Goal: Transaction & Acquisition: Purchase product/service

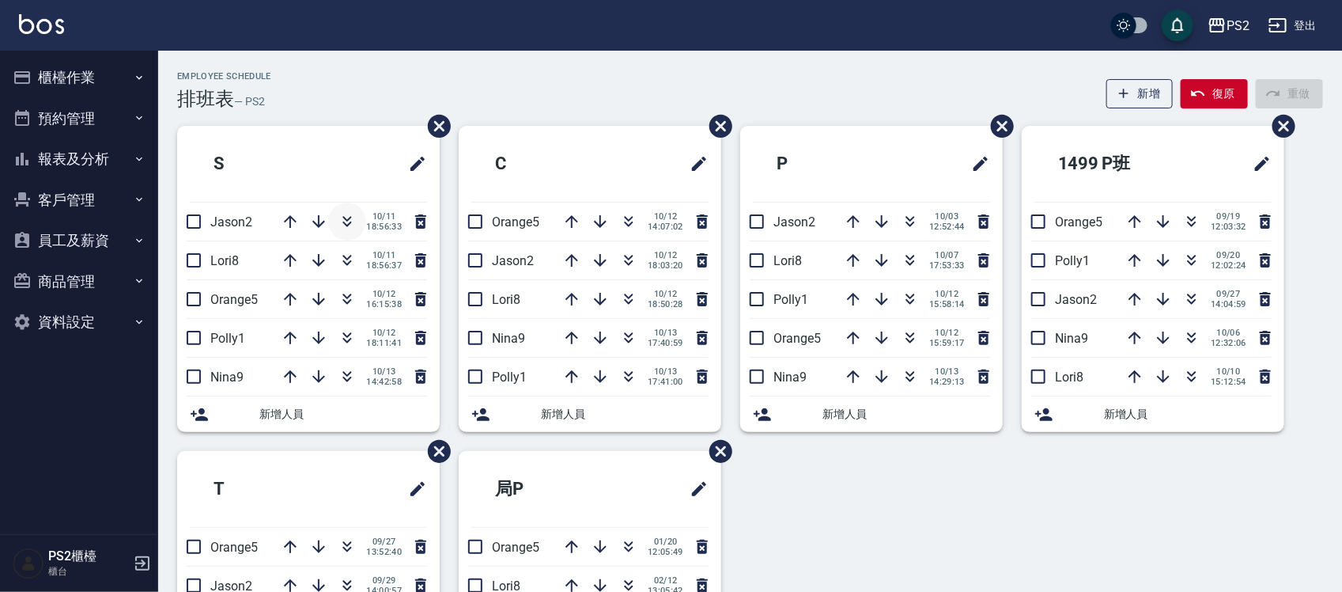
click at [357, 218] on button "button" at bounding box center [347, 222] width 38 height 38
click at [631, 218] on icon "button" at bounding box center [628, 221] width 19 height 19
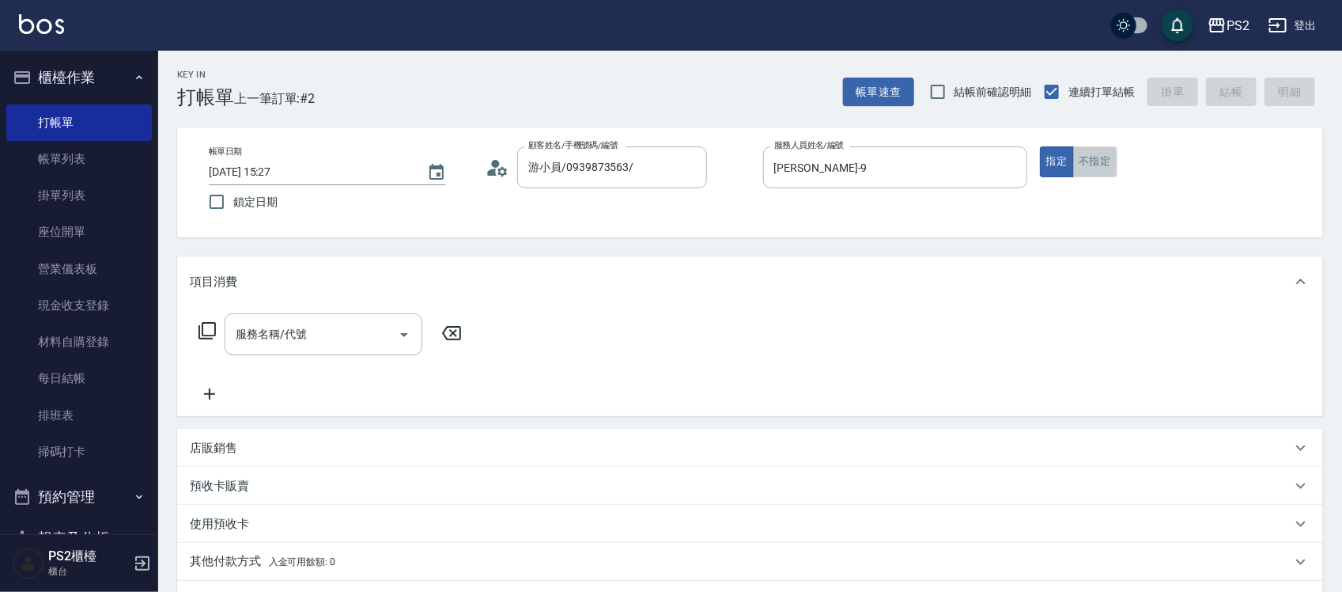
click at [1092, 170] on button "不指定" at bounding box center [1095, 161] width 44 height 31
click at [346, 341] on input "服務名稱/代號" at bounding box center [312, 334] width 160 height 28
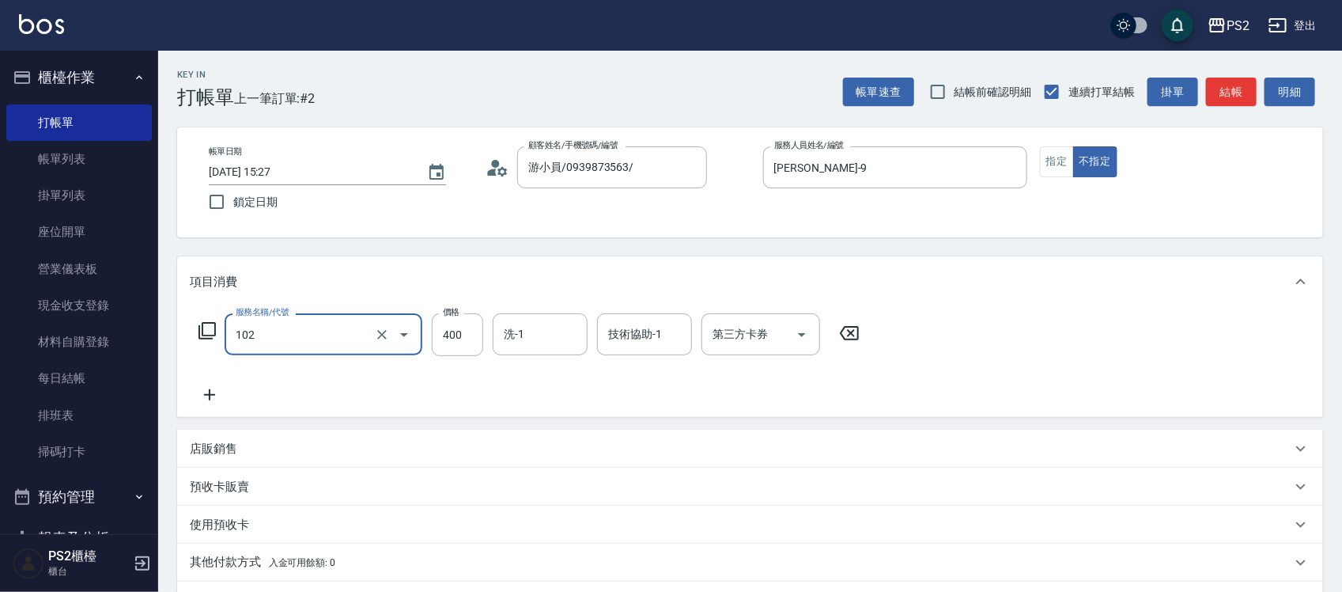
type input "精油洗髮(102)"
type input "500"
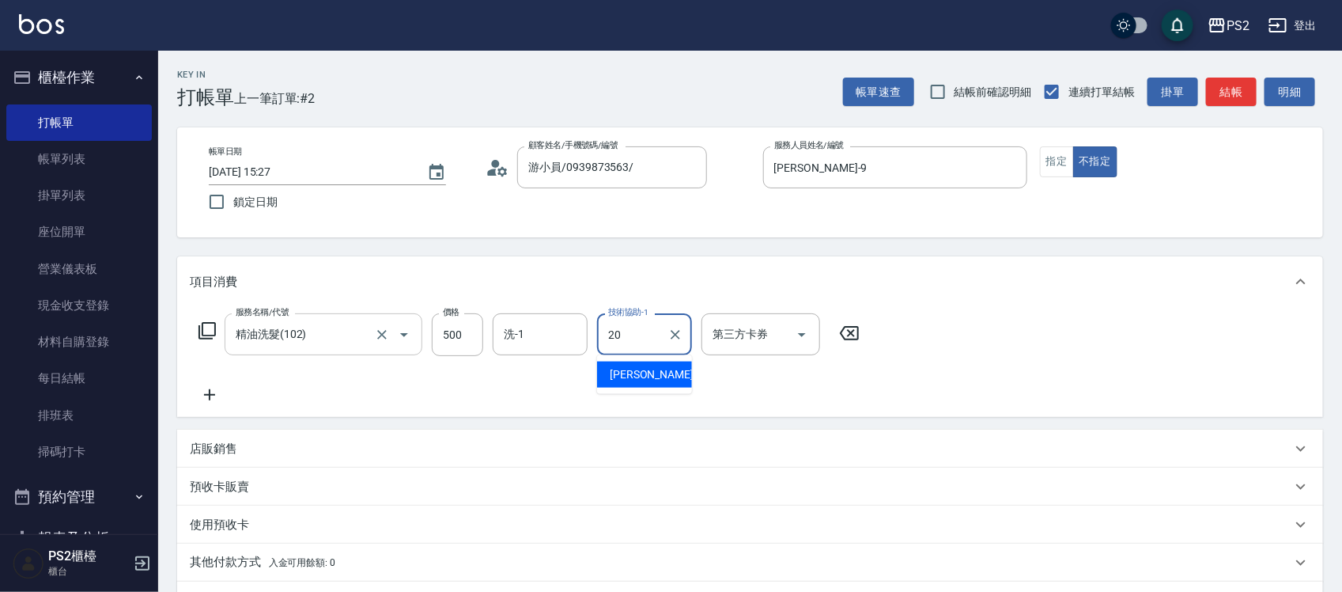
type input "冠霖-20"
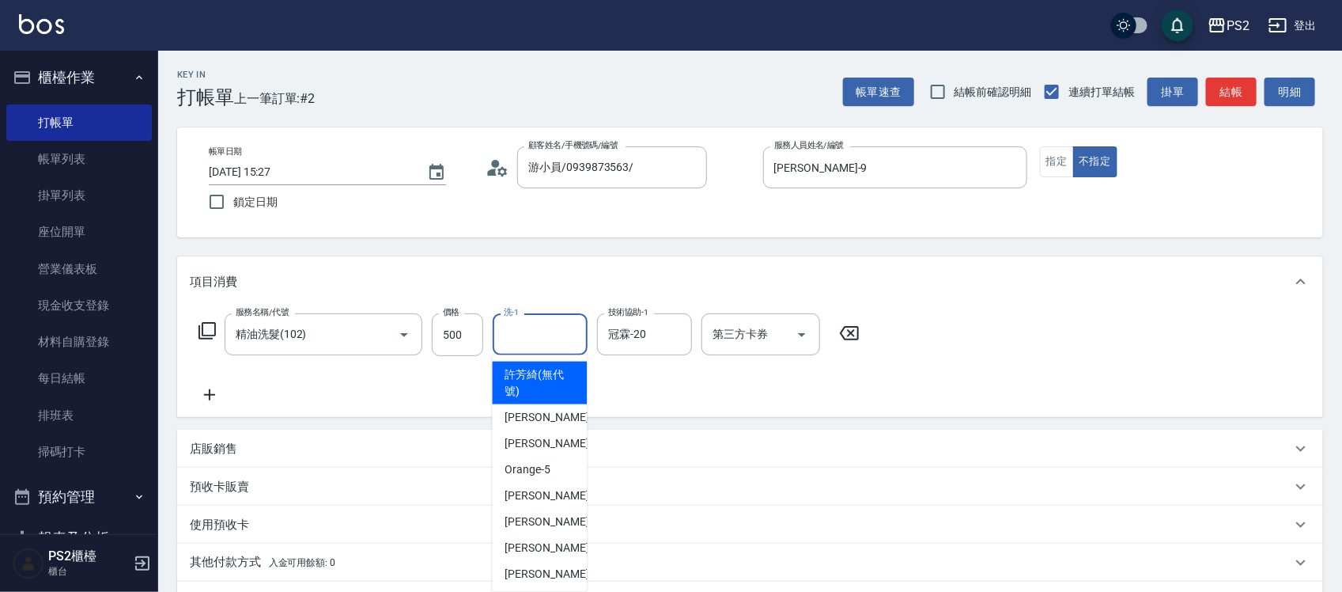
click at [516, 328] on input "洗-1" at bounding box center [540, 334] width 81 height 28
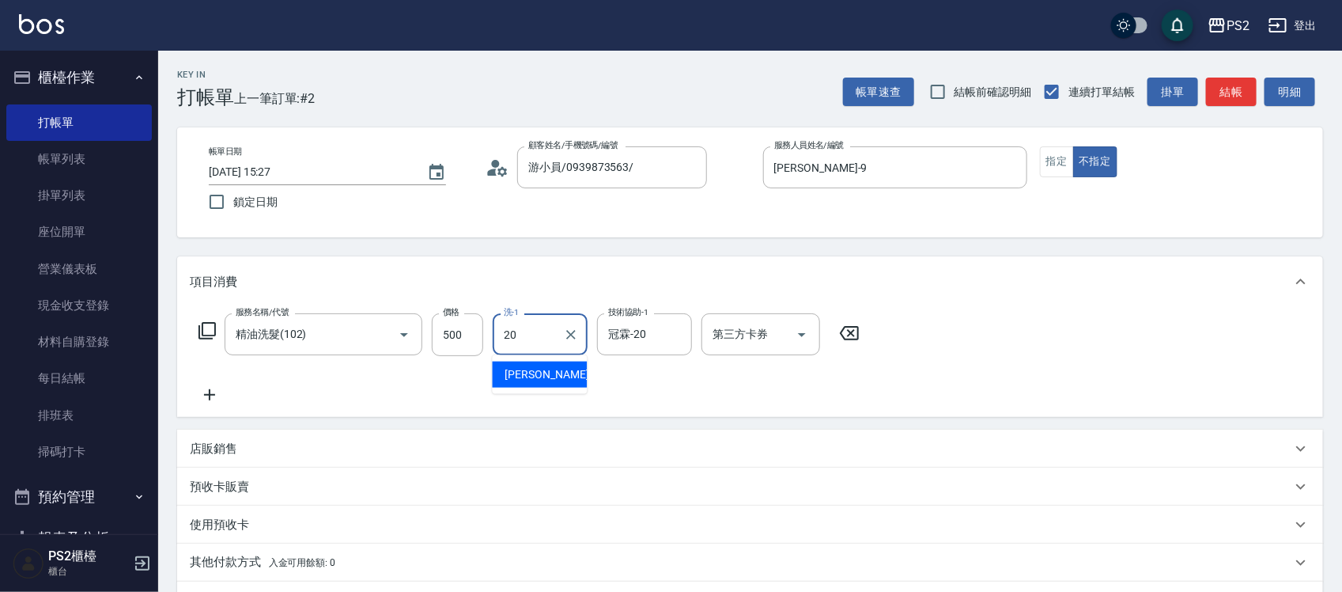
type input "冠霖-20"
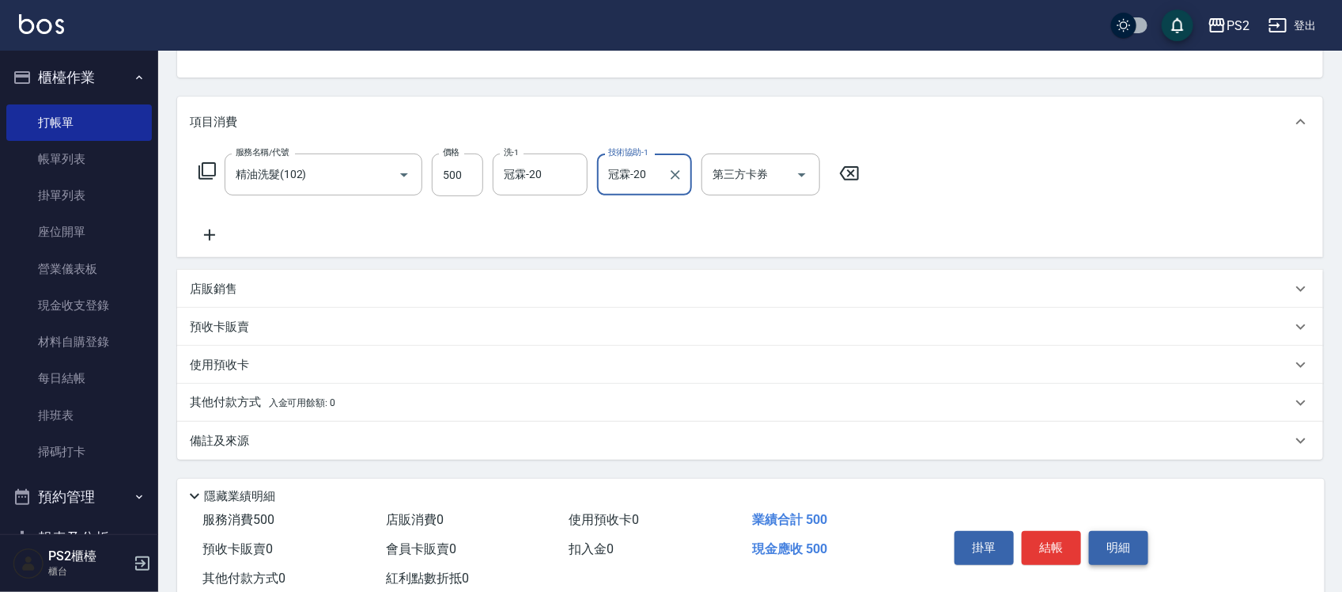
scroll to position [204, 0]
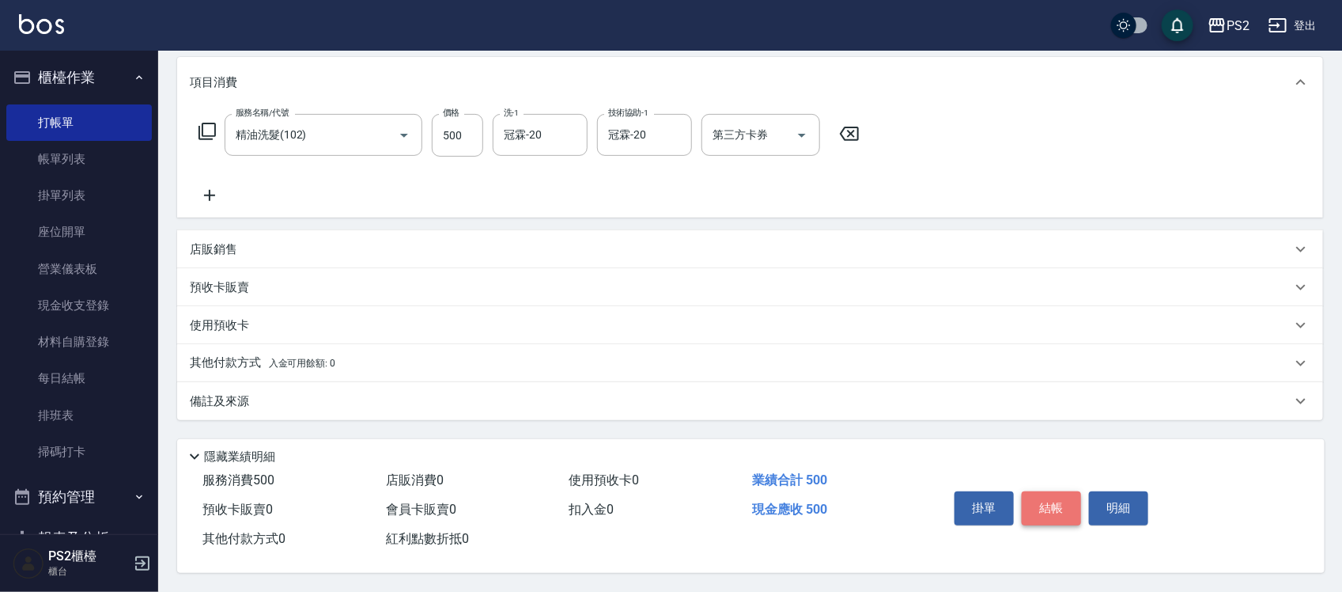
click at [1062, 497] on button "結帳" at bounding box center [1051, 507] width 59 height 33
type input "2025/10/13 19:06"
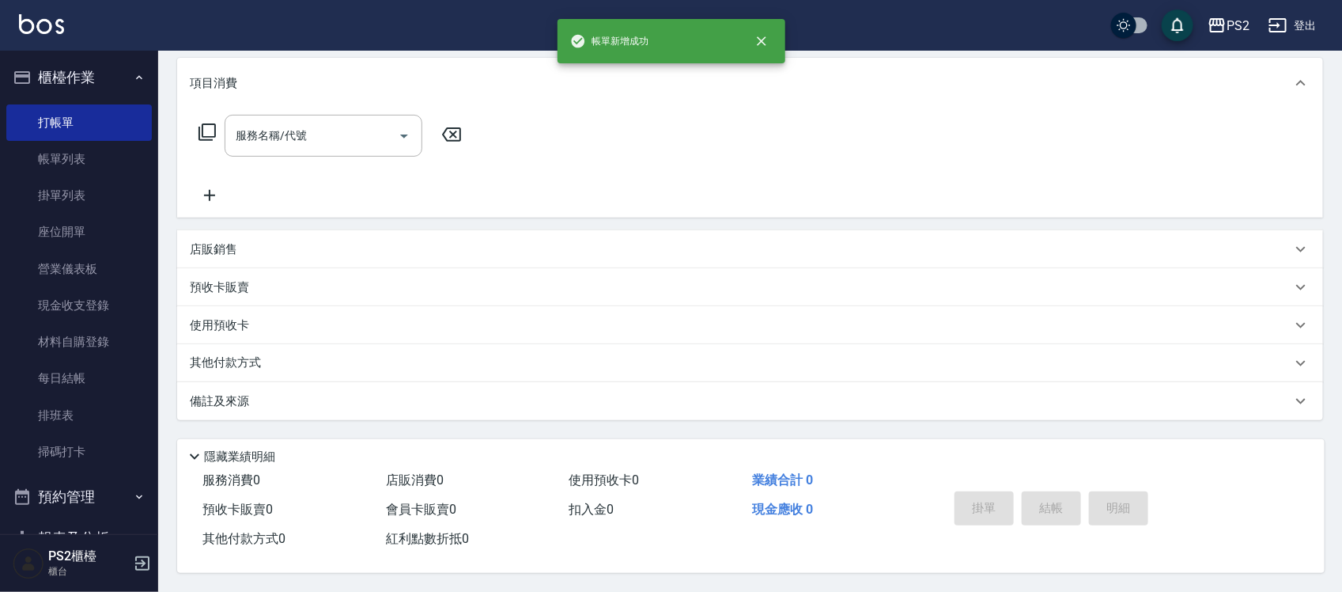
scroll to position [0, 0]
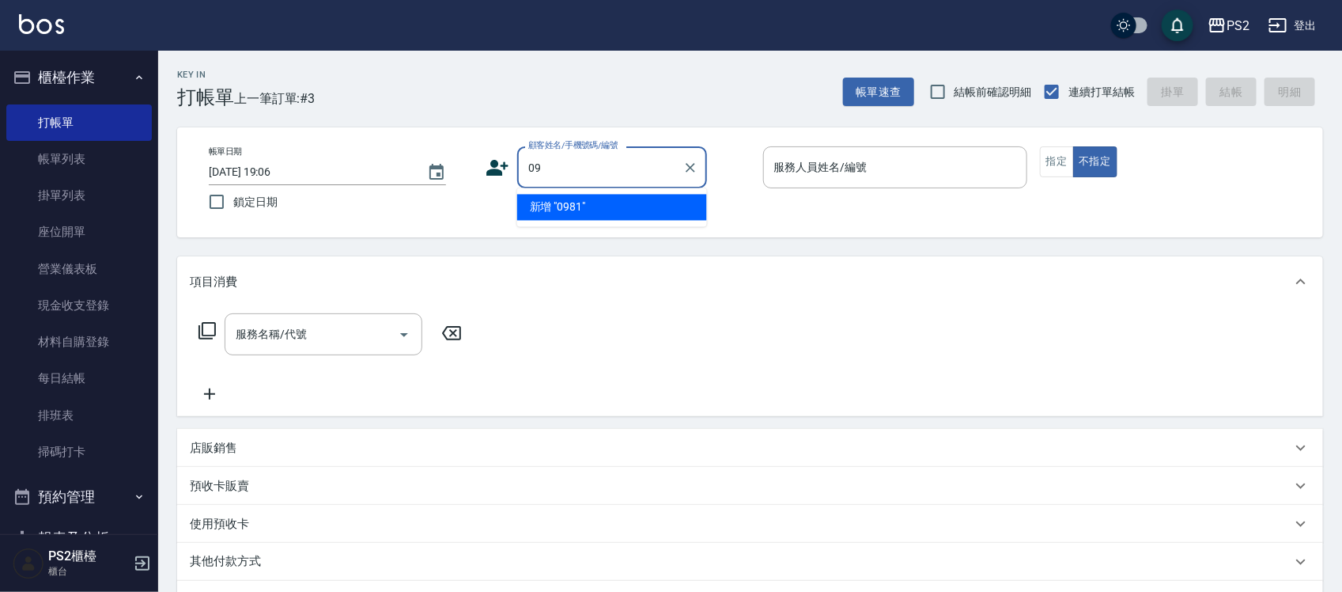
type input "0"
type input "蘇詠翔/0929020003/"
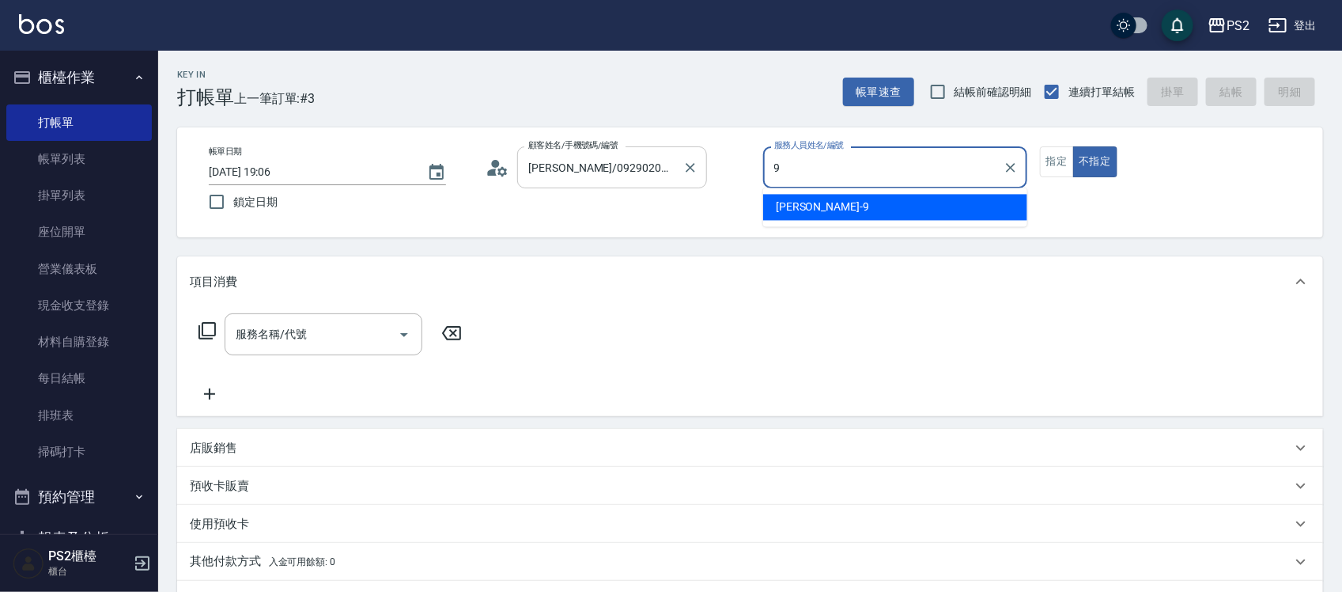
type input "Nina-9"
type button "false"
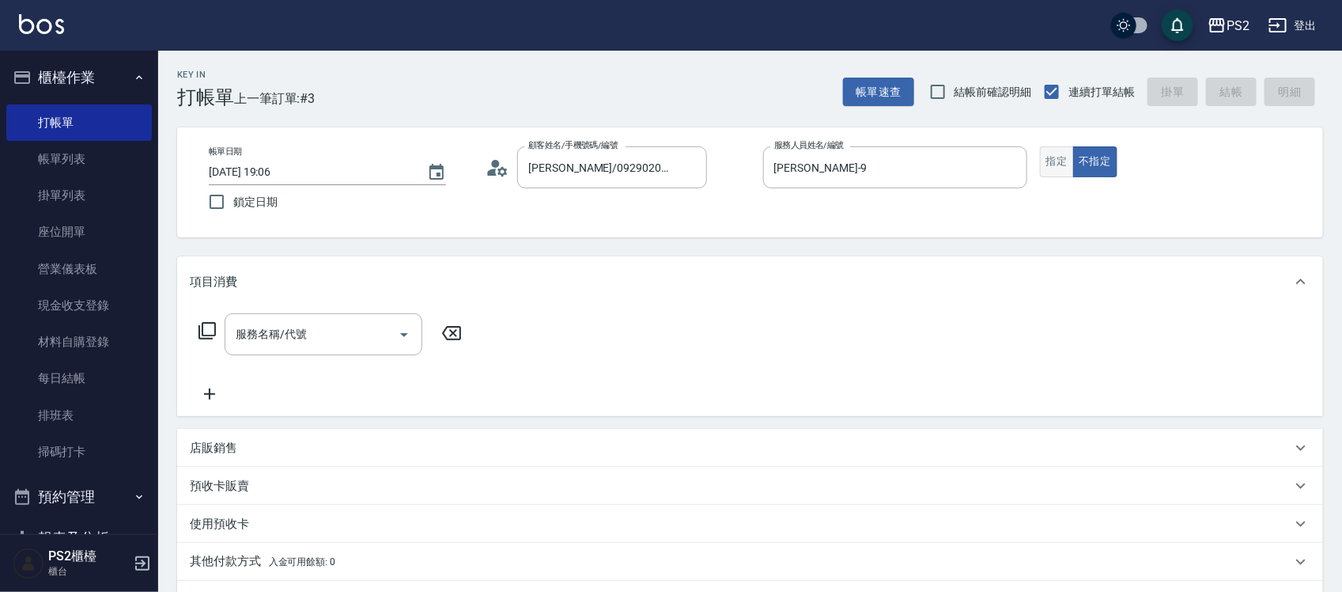
click at [1054, 153] on button "指定" at bounding box center [1057, 161] width 34 height 31
click at [313, 309] on div "服務名稱/代號 服務名稱/代號" at bounding box center [750, 361] width 1146 height 109
click at [319, 322] on input "服務名稱/代號" at bounding box center [312, 334] width 160 height 28
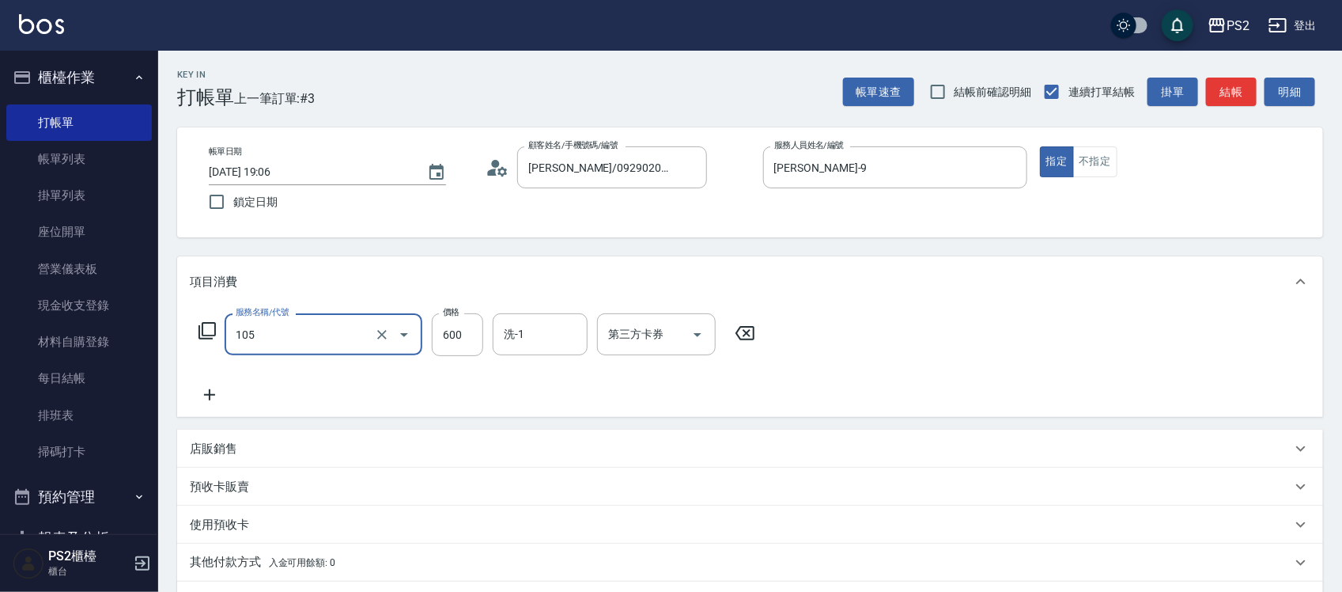
type input "A級洗剪600(105)"
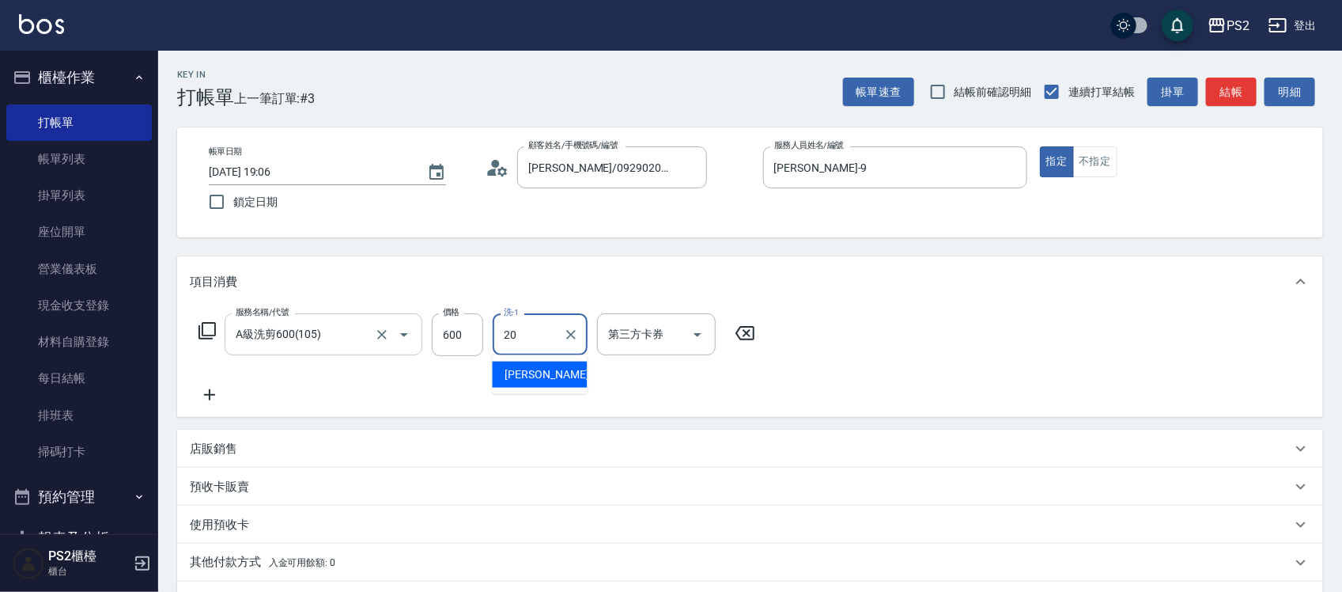
type input "冠霖-20"
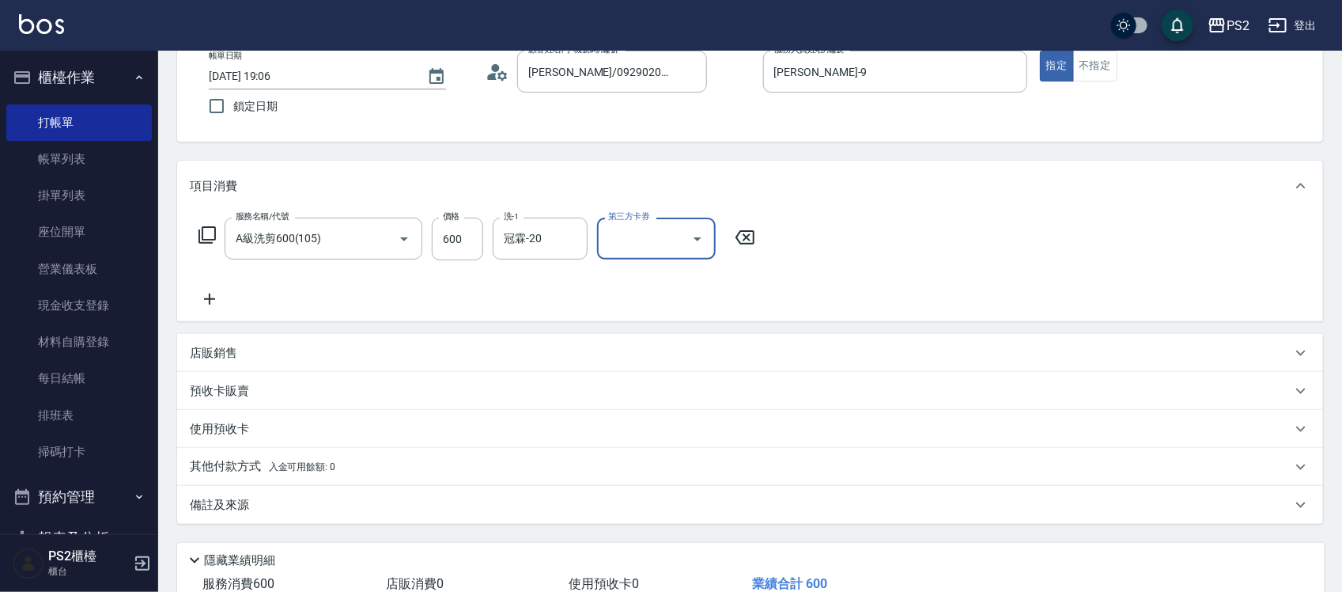
scroll to position [204, 0]
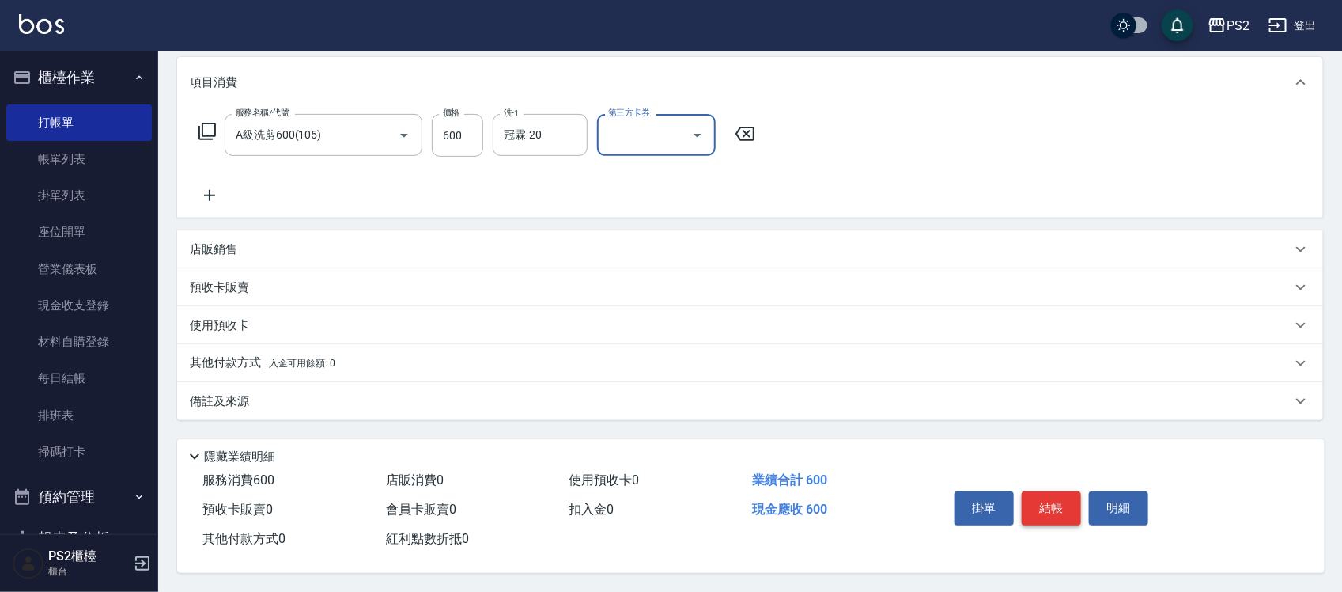
click at [1061, 499] on button "結帳" at bounding box center [1051, 507] width 59 height 33
click at [1061, 499] on div "掛單 結帳 明細" at bounding box center [1051, 510] width 206 height 50
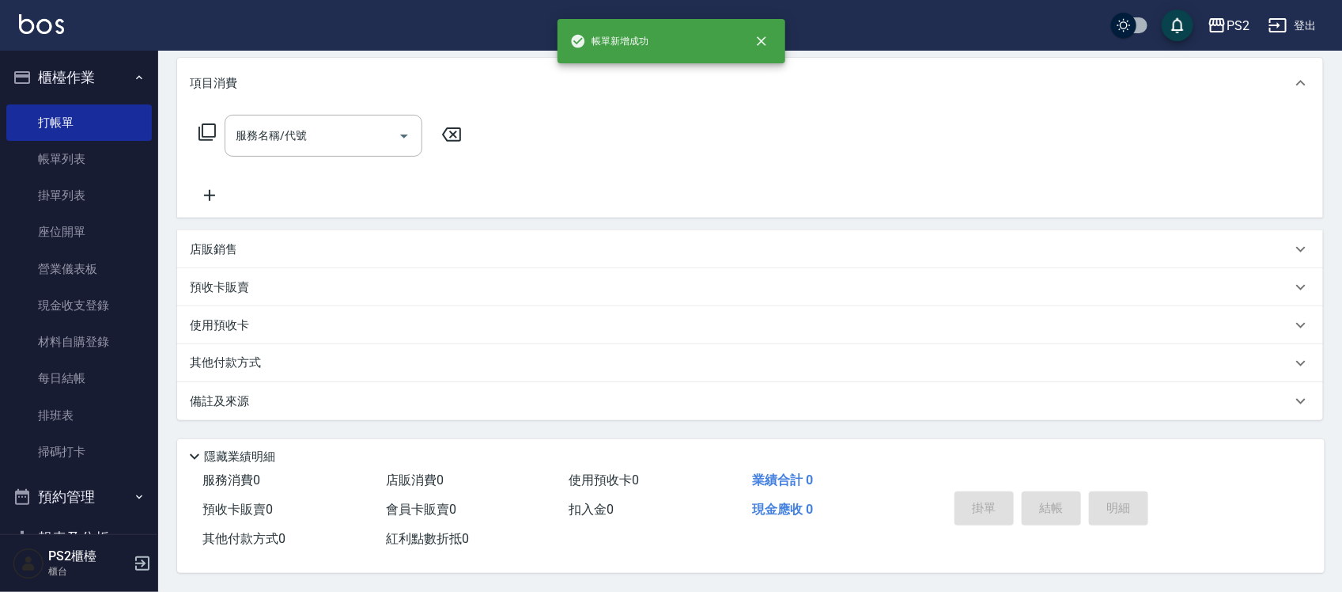
scroll to position [0, 0]
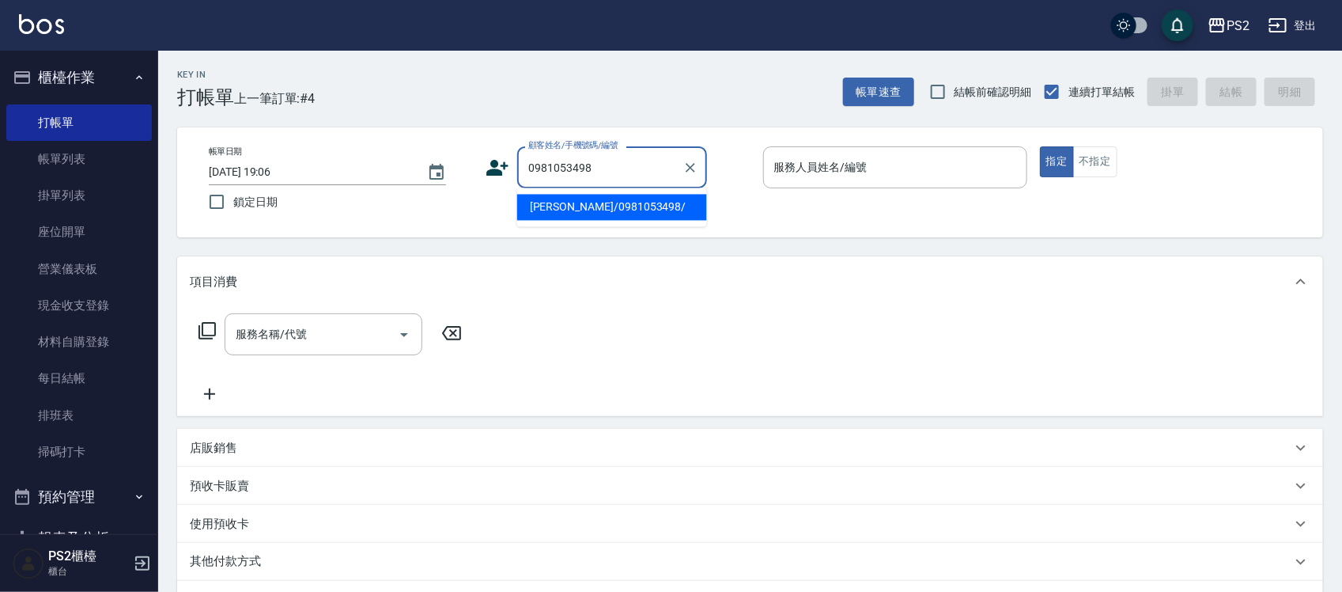
type input "陳竹豊/0981053498/"
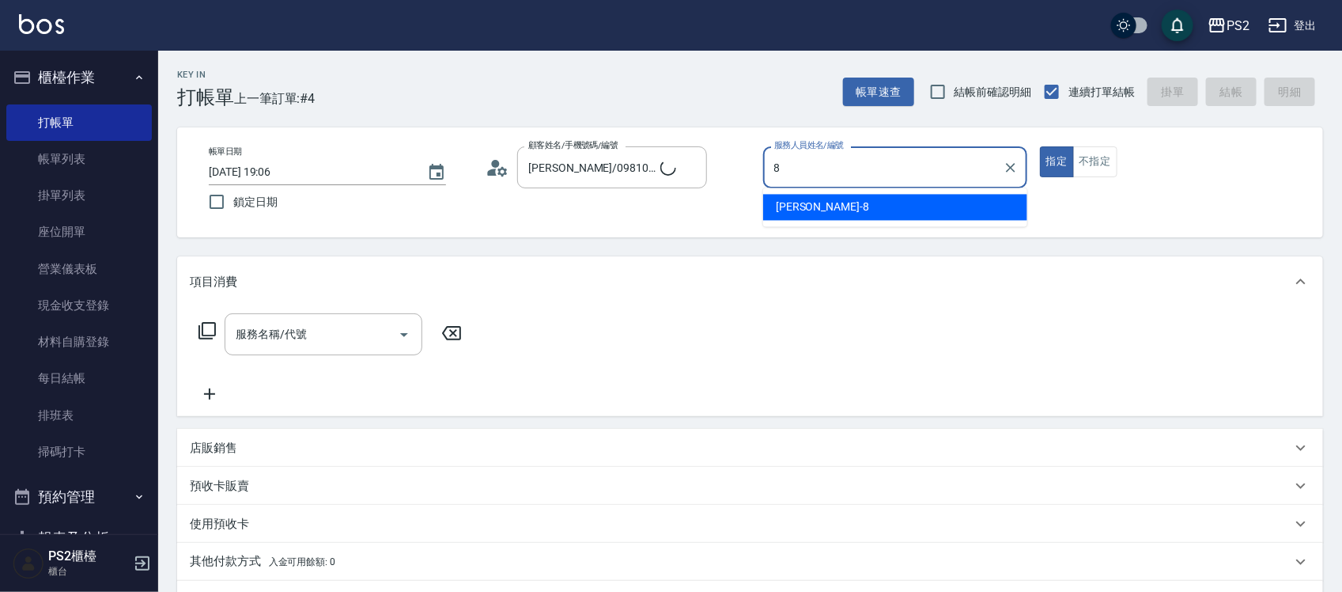
type input "Lori-8"
type button "true"
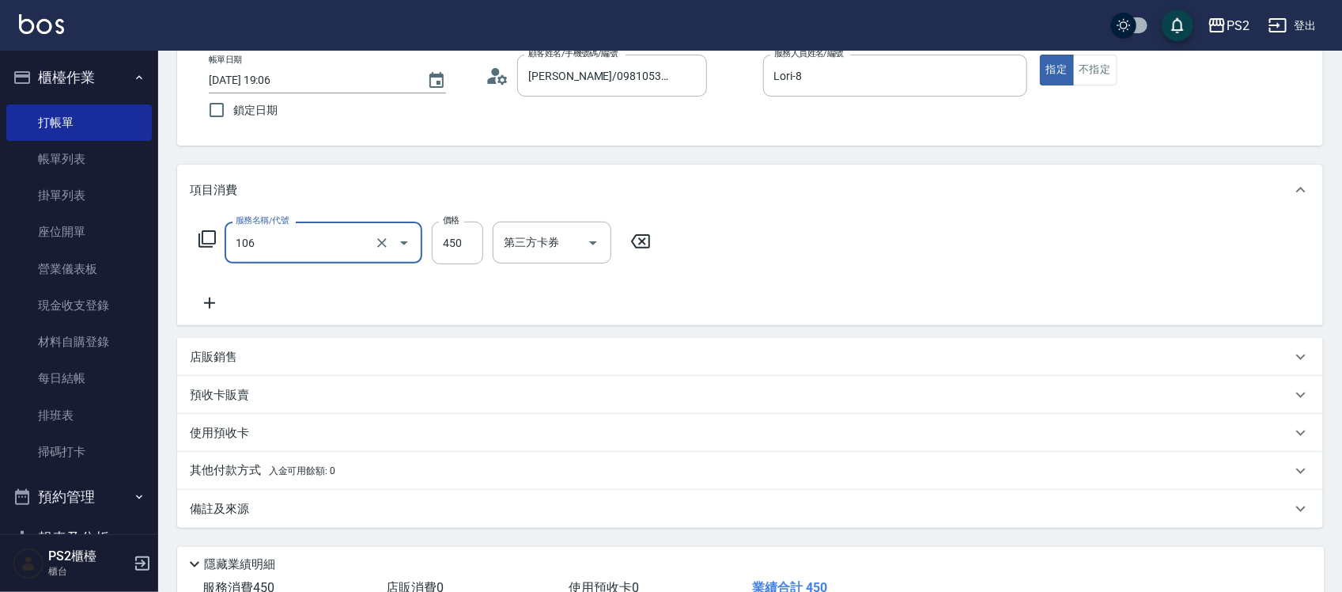
scroll to position [204, 0]
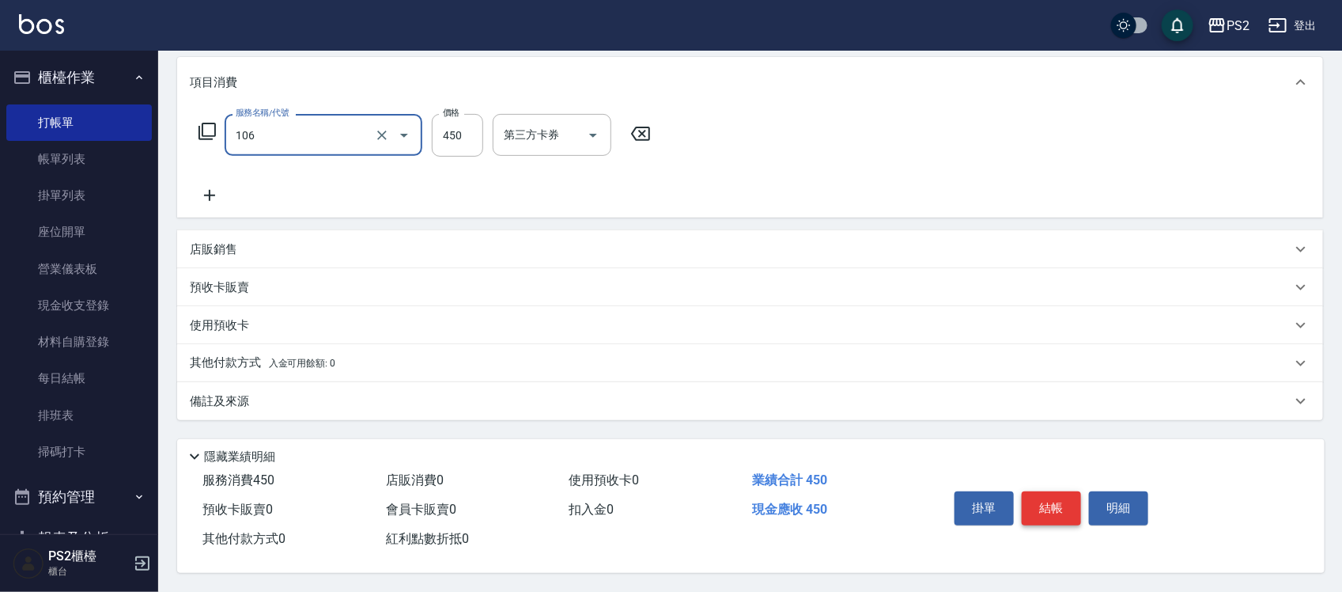
type input "A級單剪(106)"
click at [1060, 492] on button "結帳" at bounding box center [1051, 507] width 59 height 33
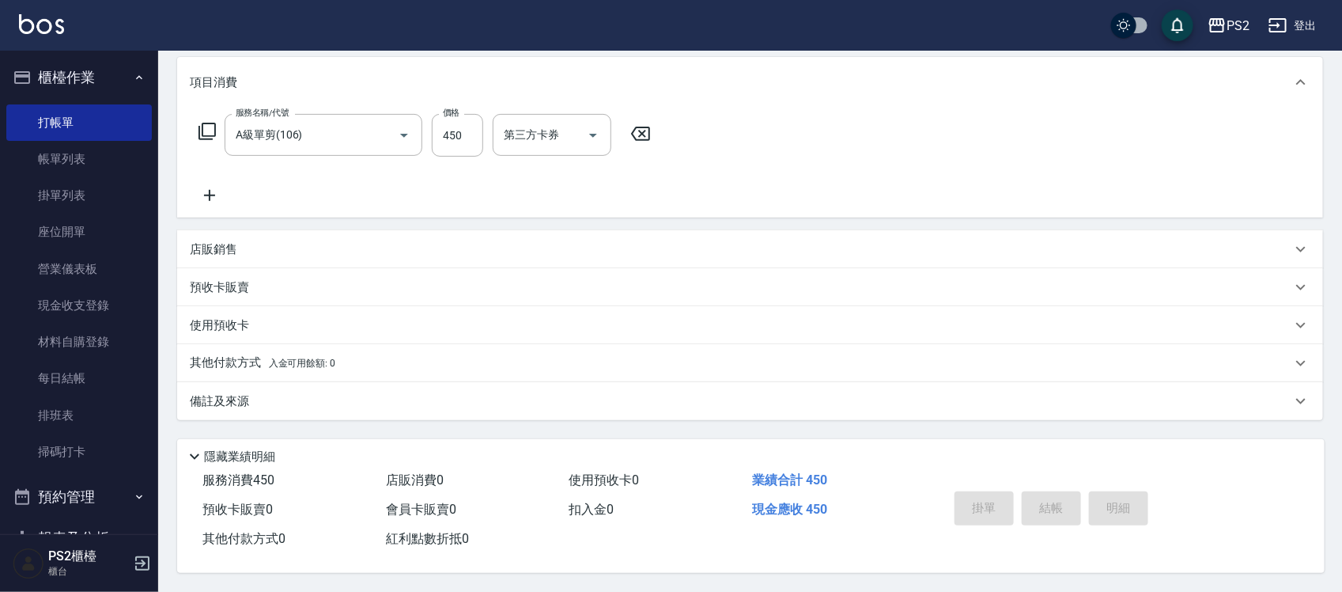
type input "2025/10/13 19:07"
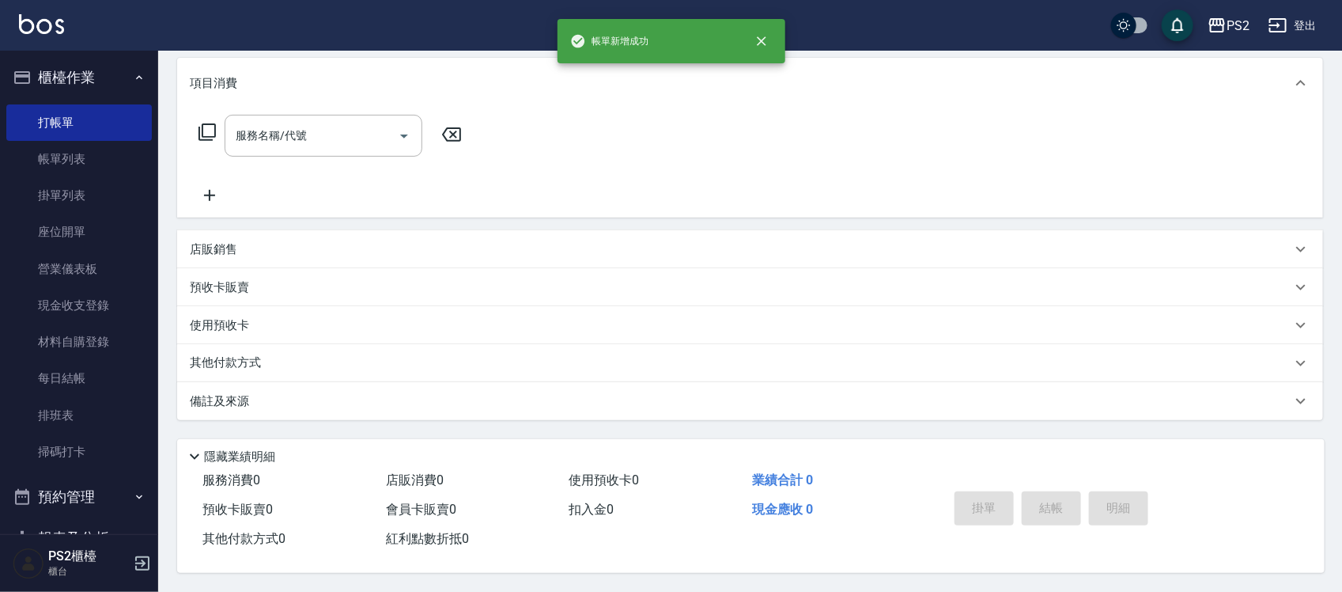
scroll to position [0, 0]
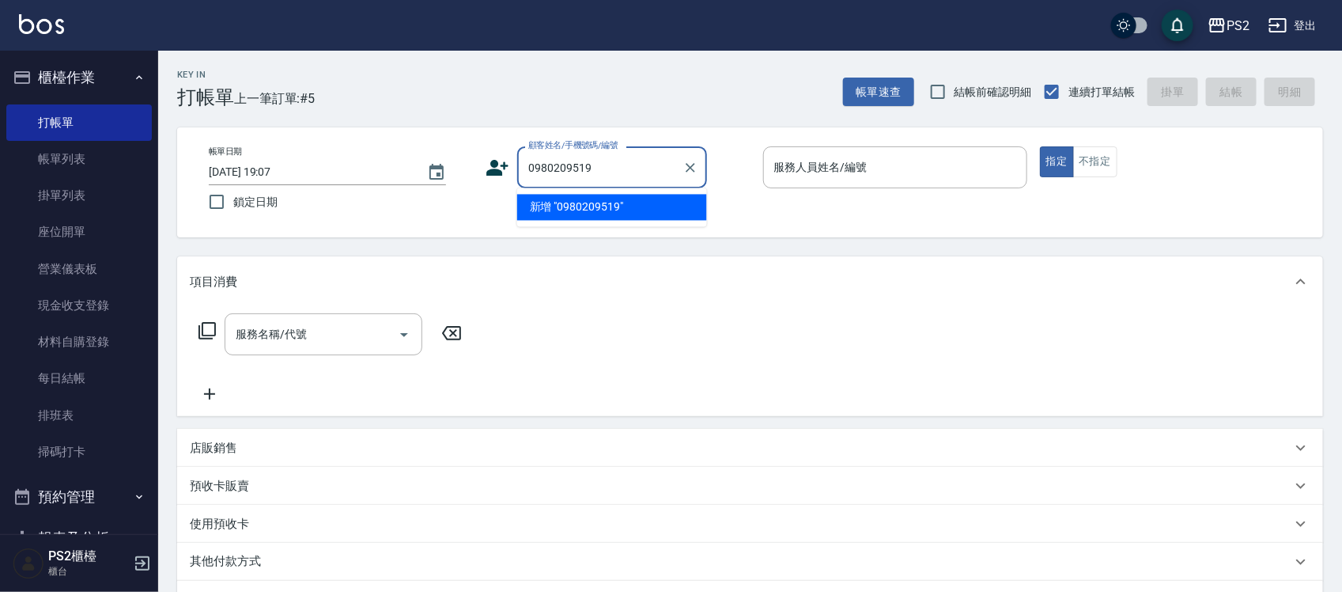
type input "0980209519"
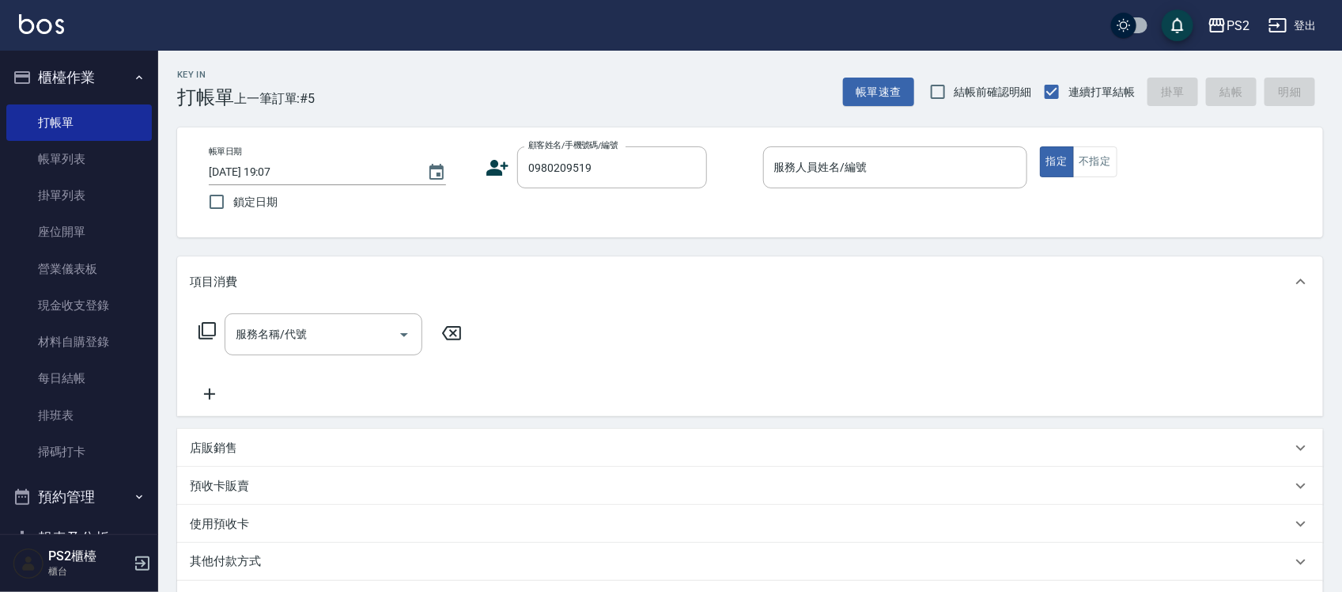
click at [492, 166] on icon at bounding box center [498, 168] width 22 height 16
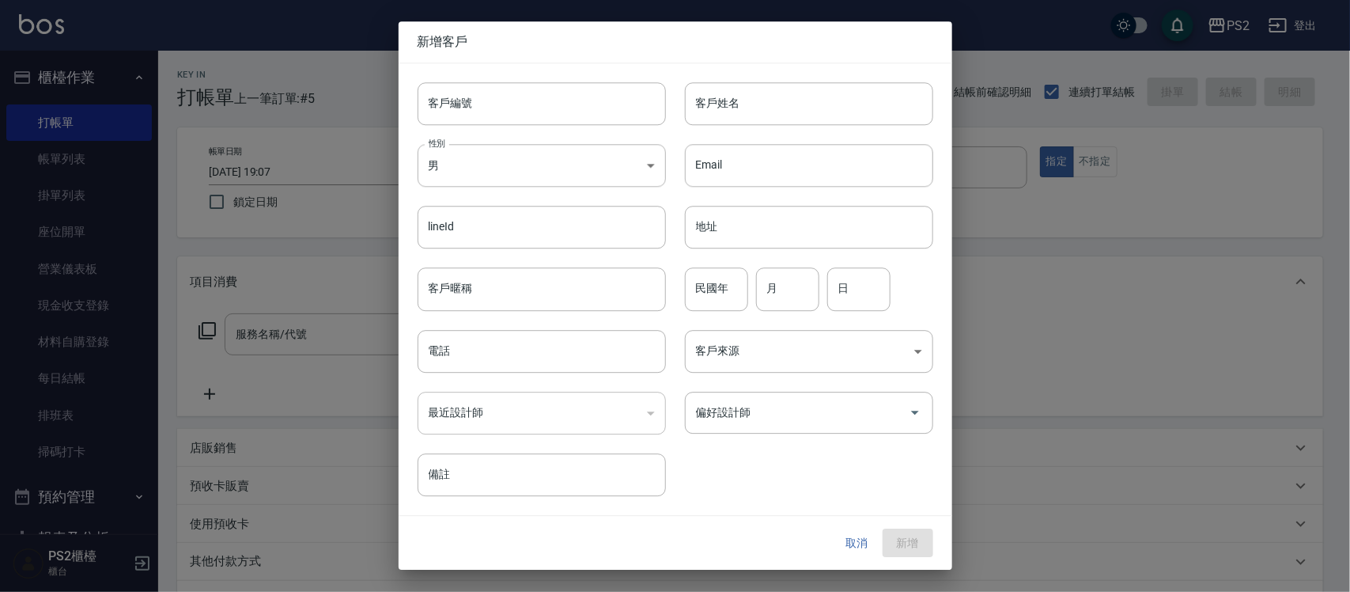
type input "0980209519"
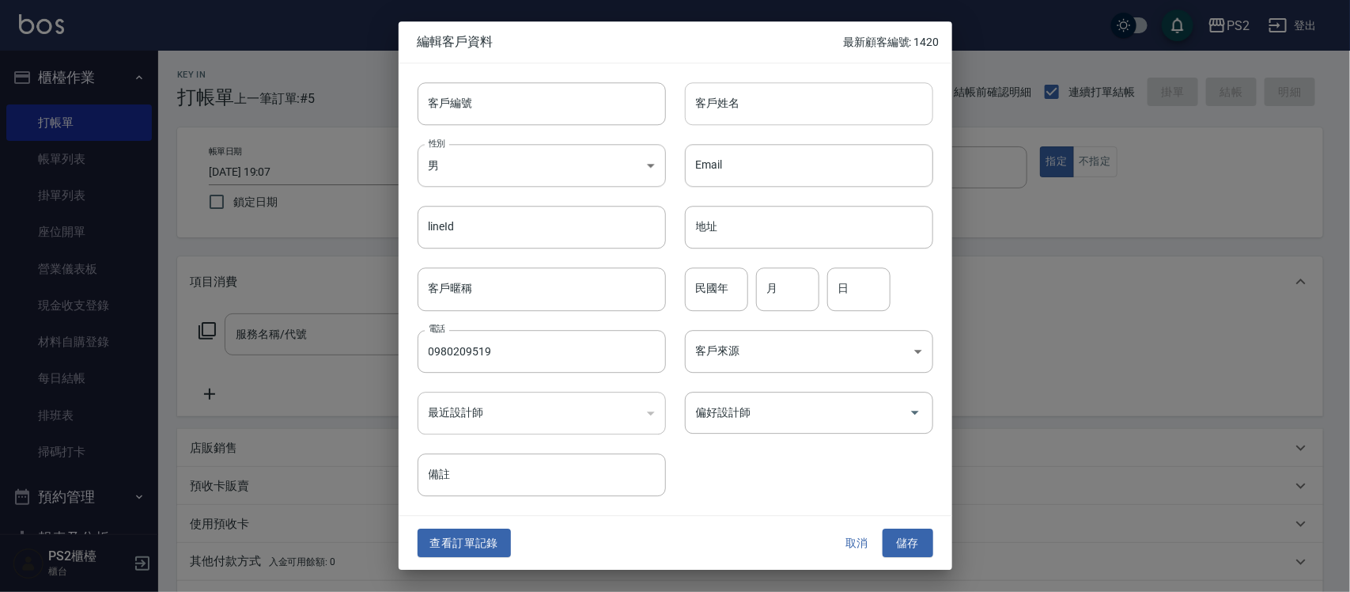
click at [864, 96] on input "客戶姓名" at bounding box center [809, 103] width 248 height 43
type input "嚴洲清"
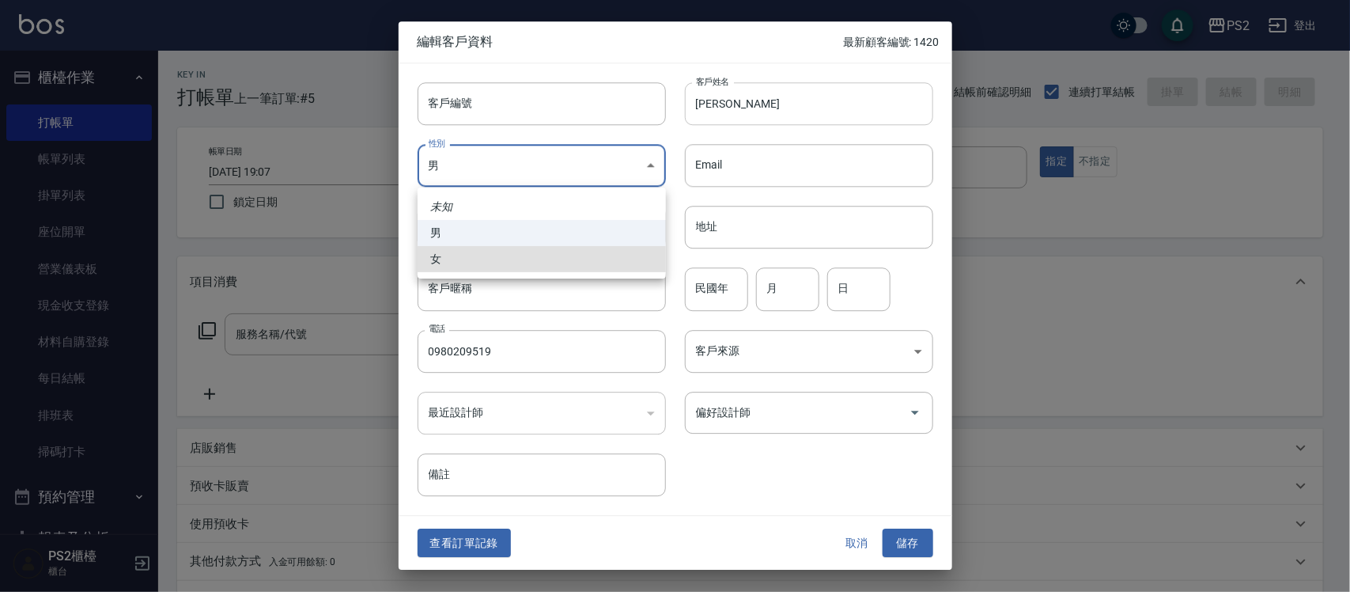
type input "FEMALE"
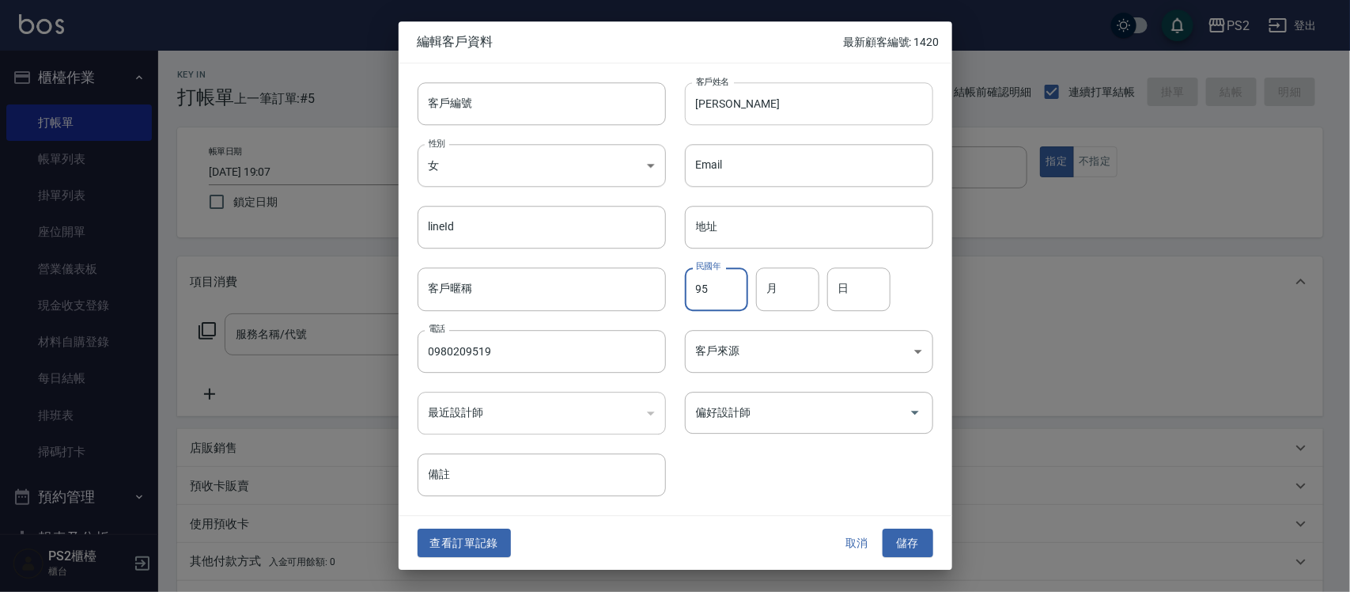
type input "95"
type input "6"
type input "14"
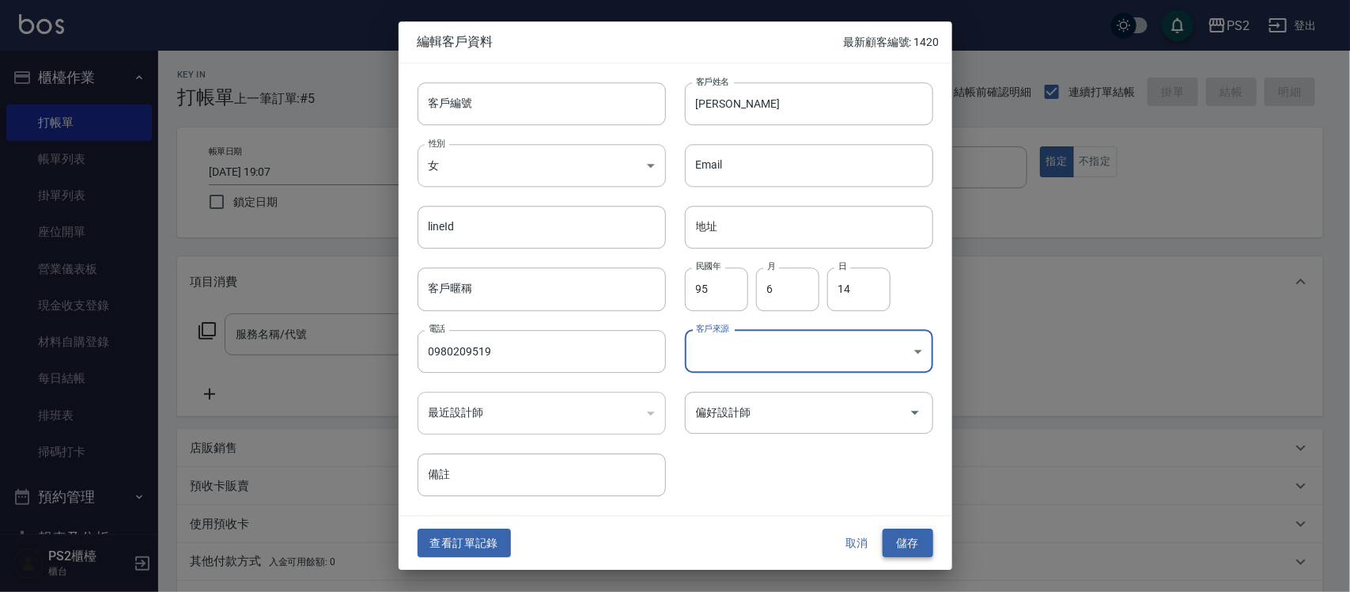
click at [920, 542] on button "儲存" at bounding box center [908, 542] width 51 height 29
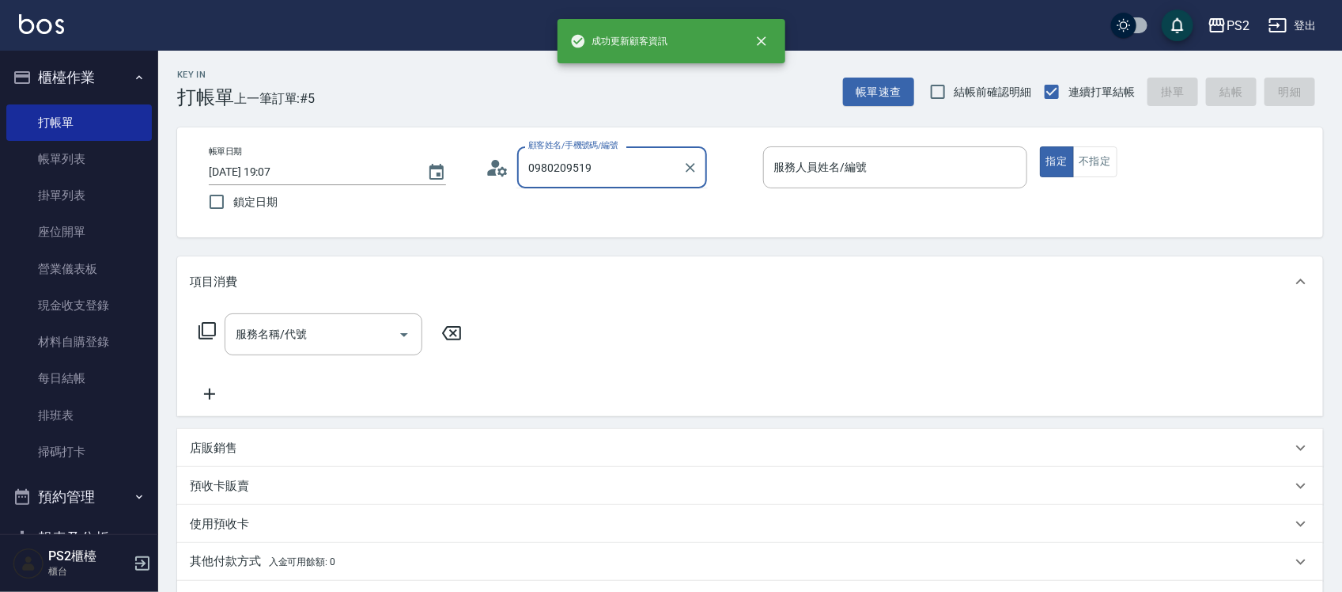
click at [667, 176] on input "0980209519" at bounding box center [600, 167] width 152 height 28
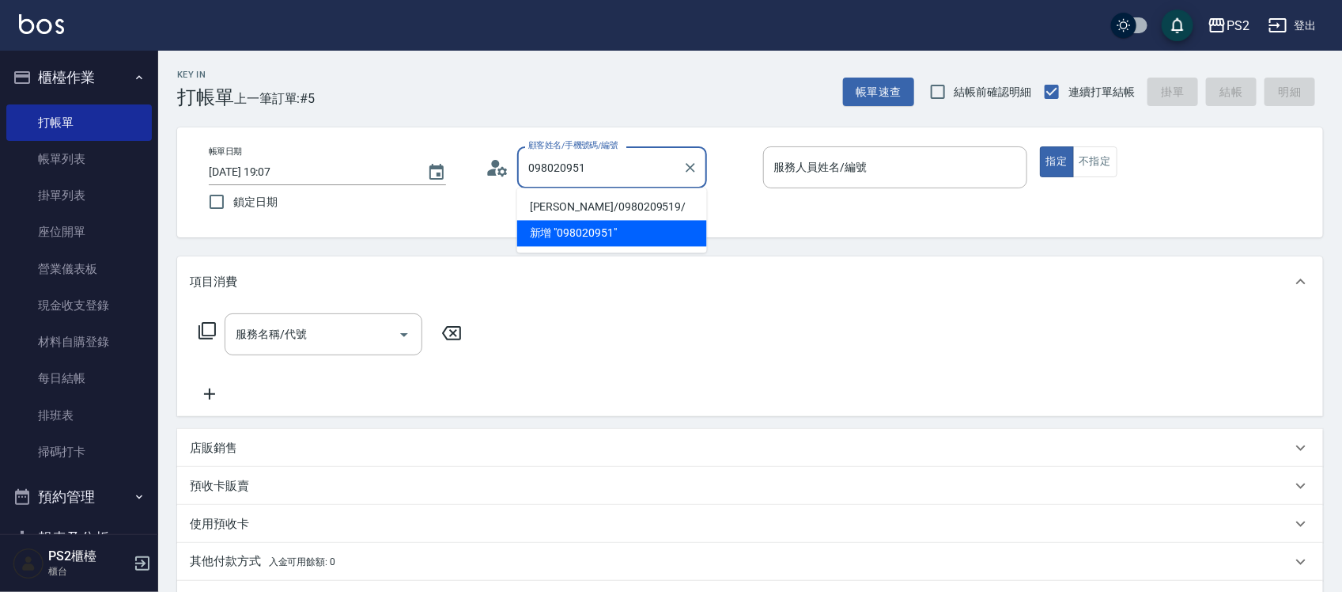
click at [649, 214] on li "嚴洲清/0980209519/" at bounding box center [612, 208] width 190 height 26
type input "嚴洲清/0980209519/"
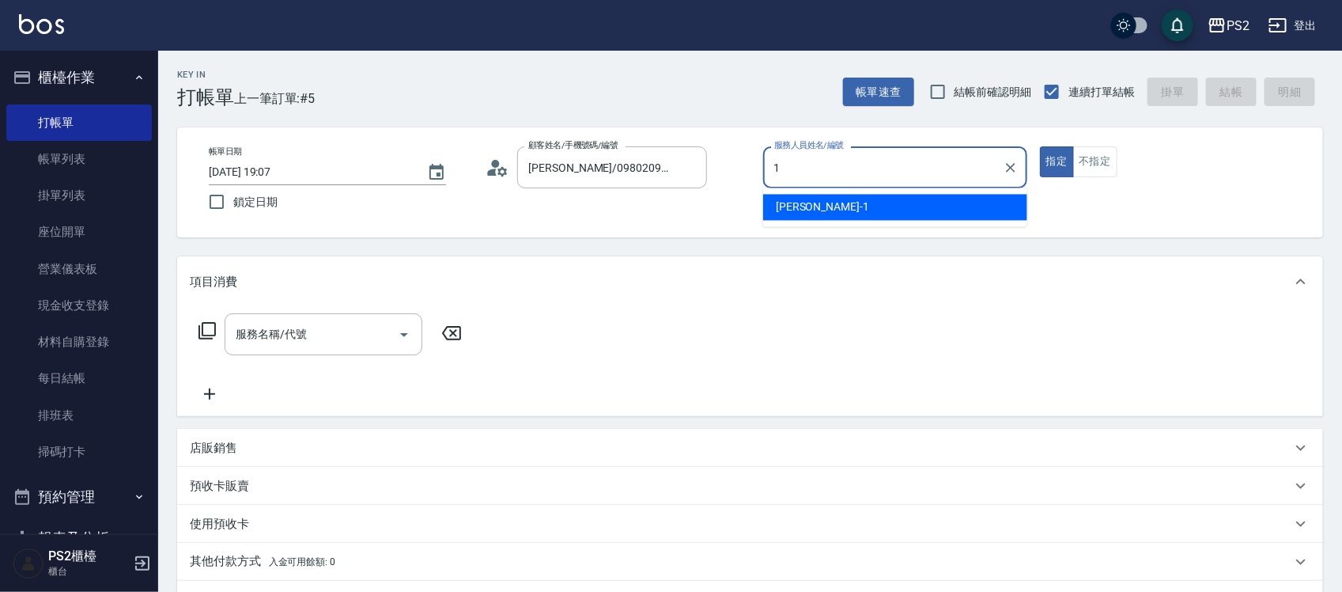
type input "Polly-1"
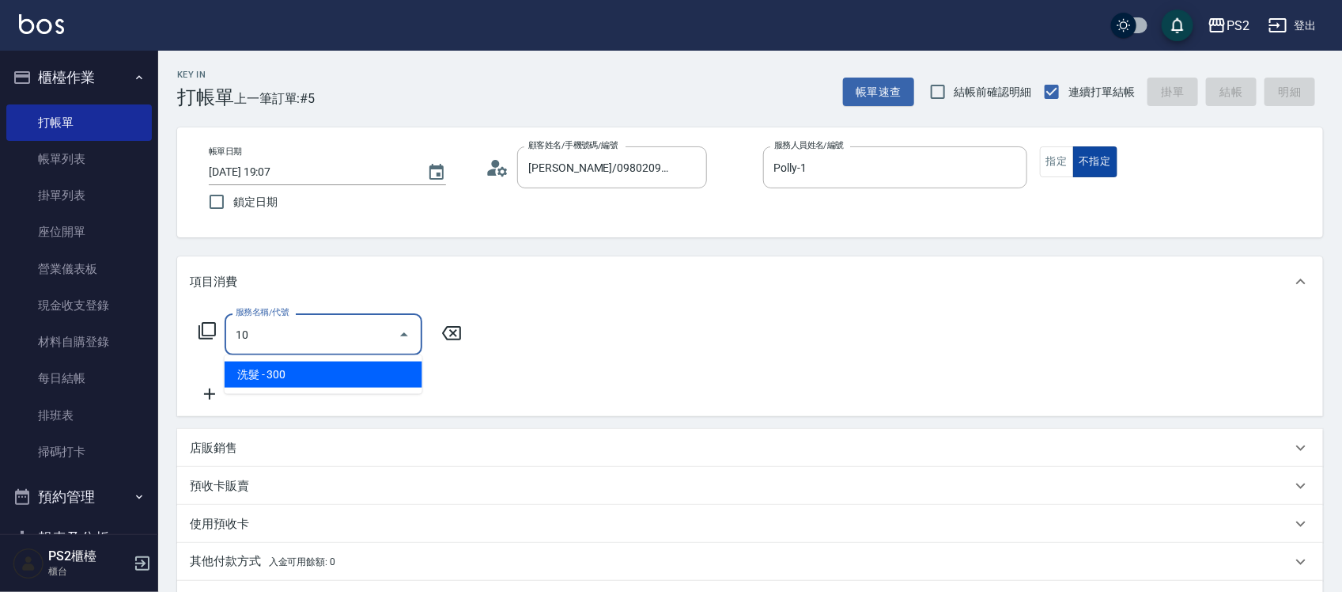
type input "1"
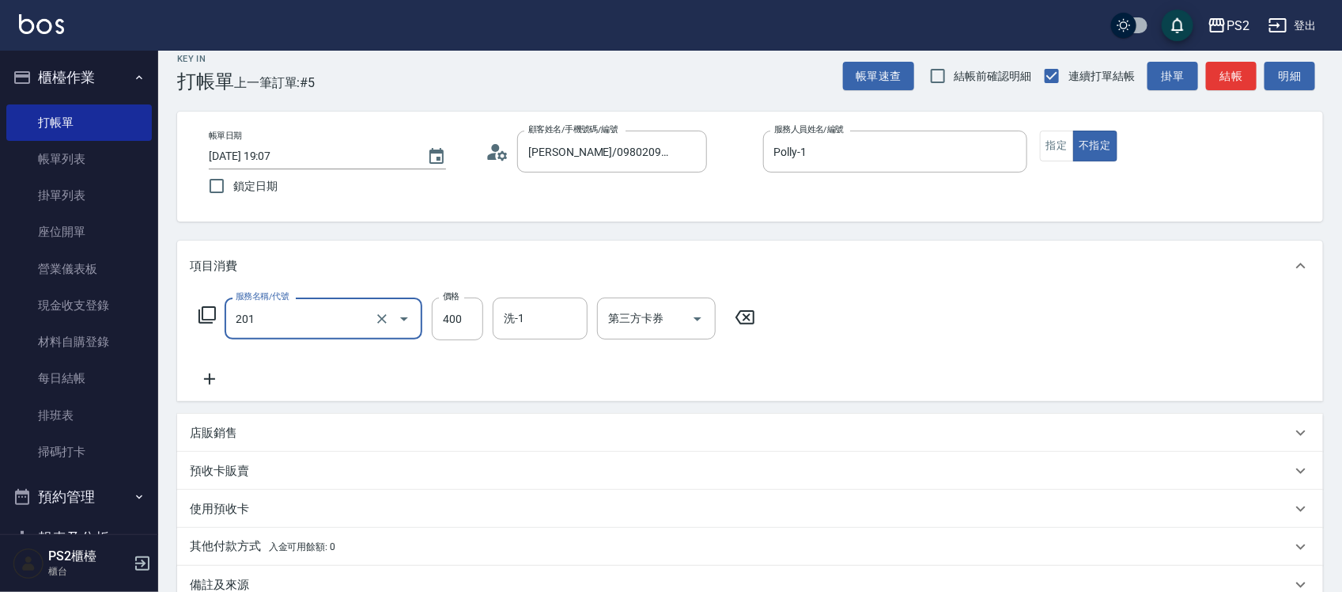
scroll to position [204, 0]
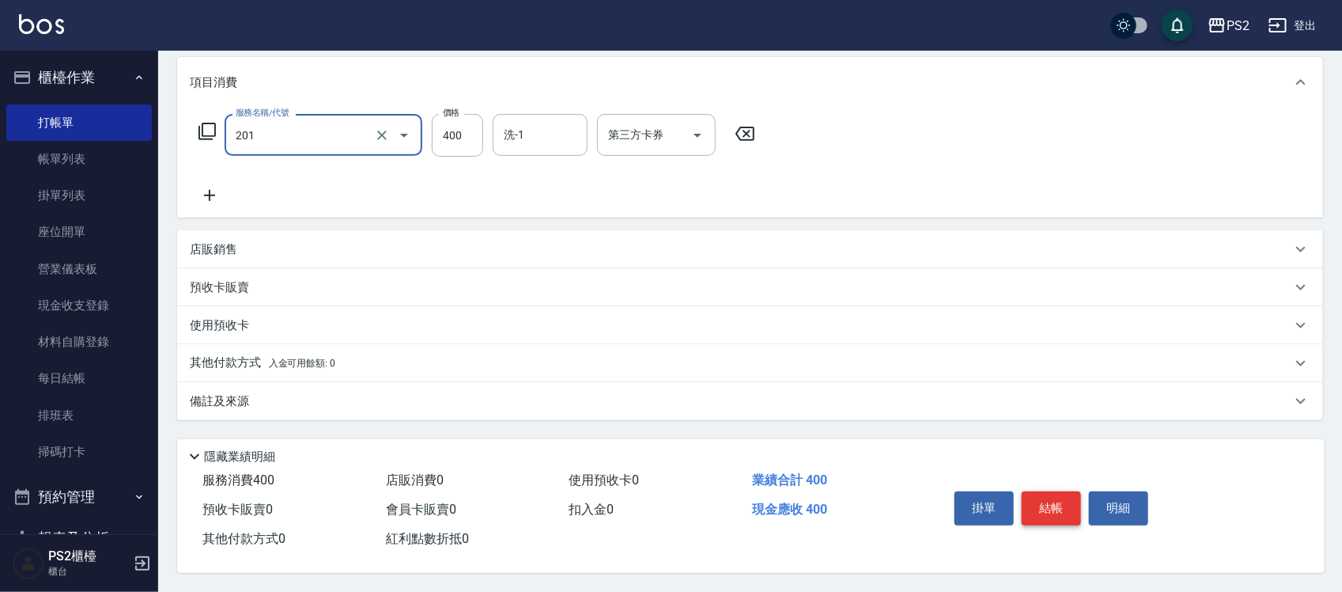
type input "C級洗剪400(201)"
click at [1062, 504] on button "結帳" at bounding box center [1051, 507] width 59 height 33
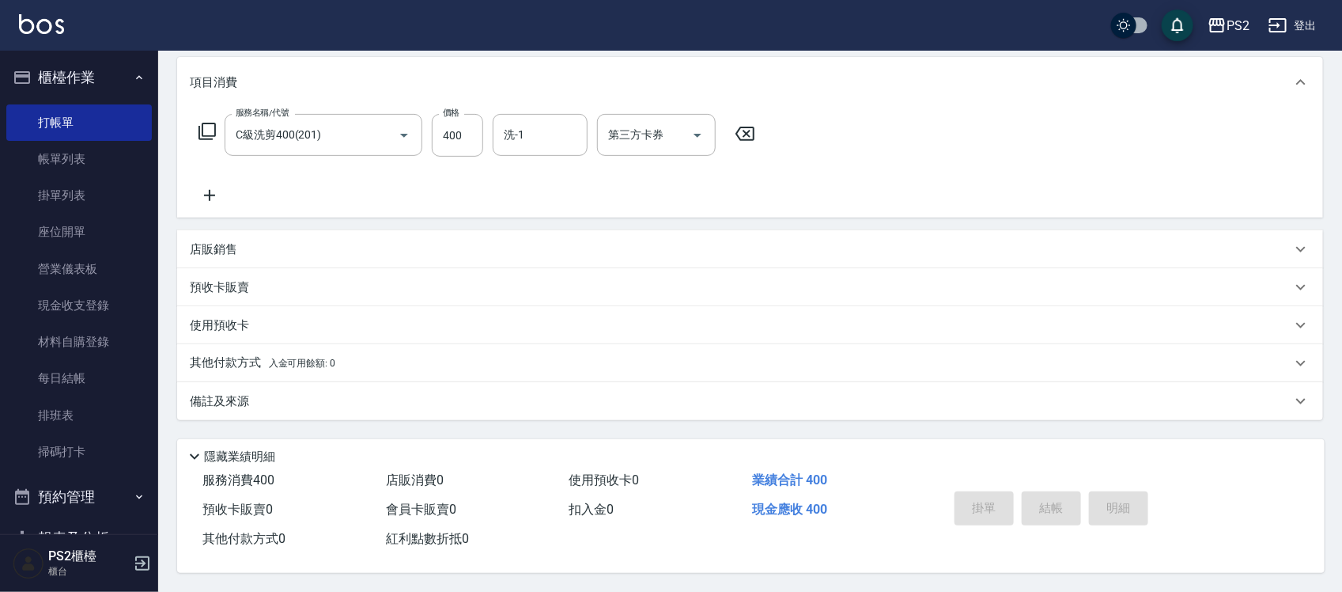
type input "2025/10/13 19:08"
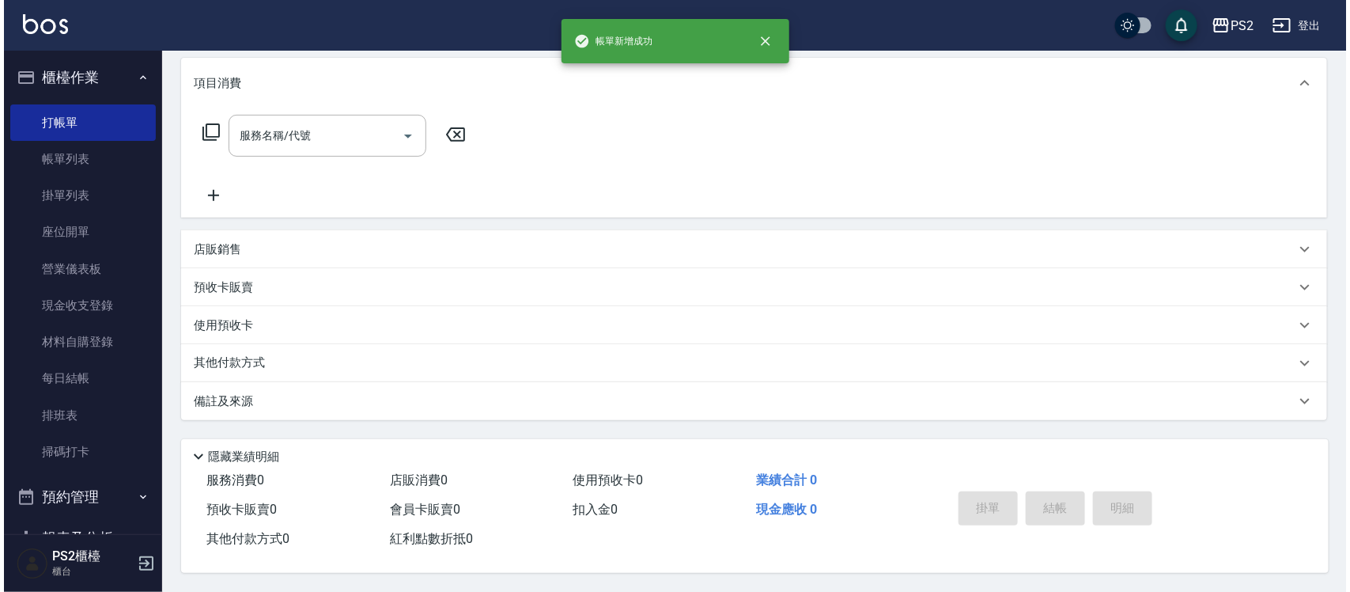
scroll to position [0, 0]
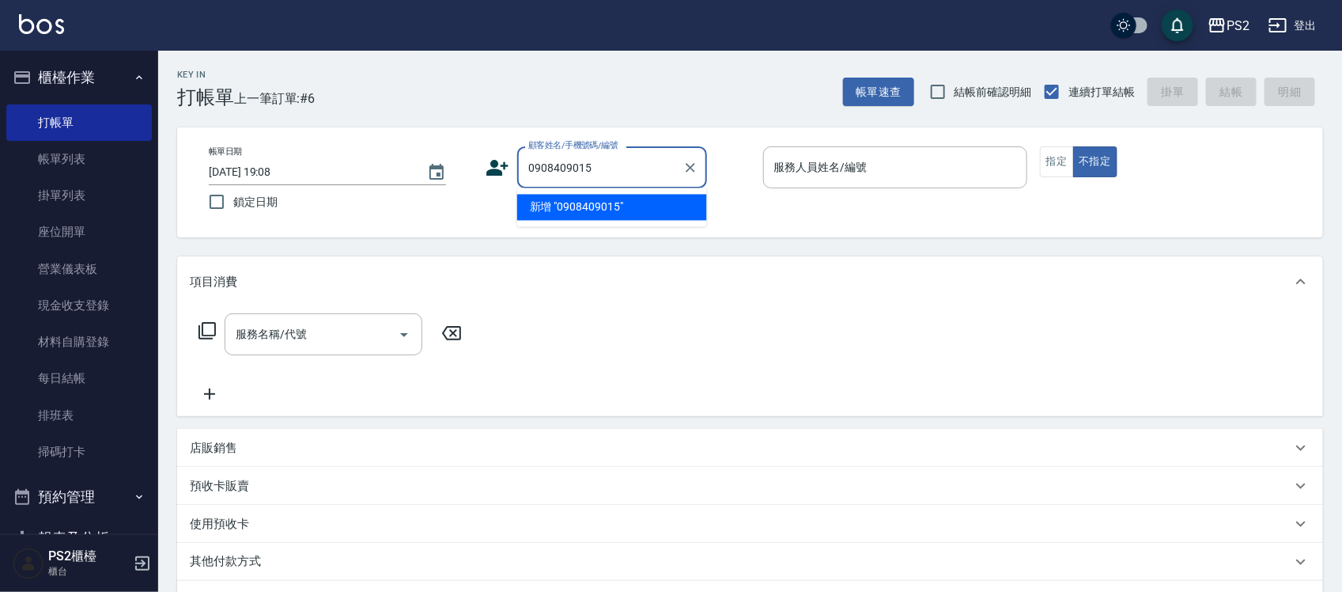
type input "0908409015"
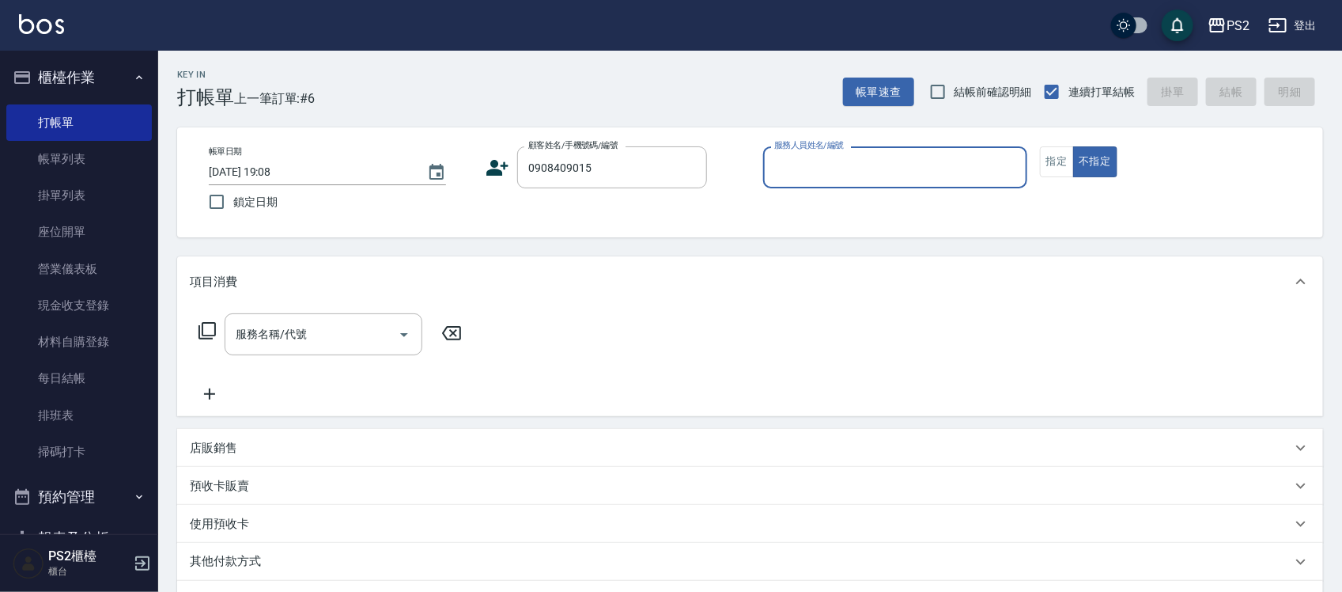
click at [483, 167] on div "帳單日期 2025/10/13 19:08 鎖定日期 顧客姓名/手機號碼/編號 0908409015 顧客姓名/手機號碼/編號 服務人員姓名/編號 服務人員姓…" at bounding box center [750, 182] width 1108 height 72
click at [492, 167] on icon at bounding box center [498, 168] width 24 height 24
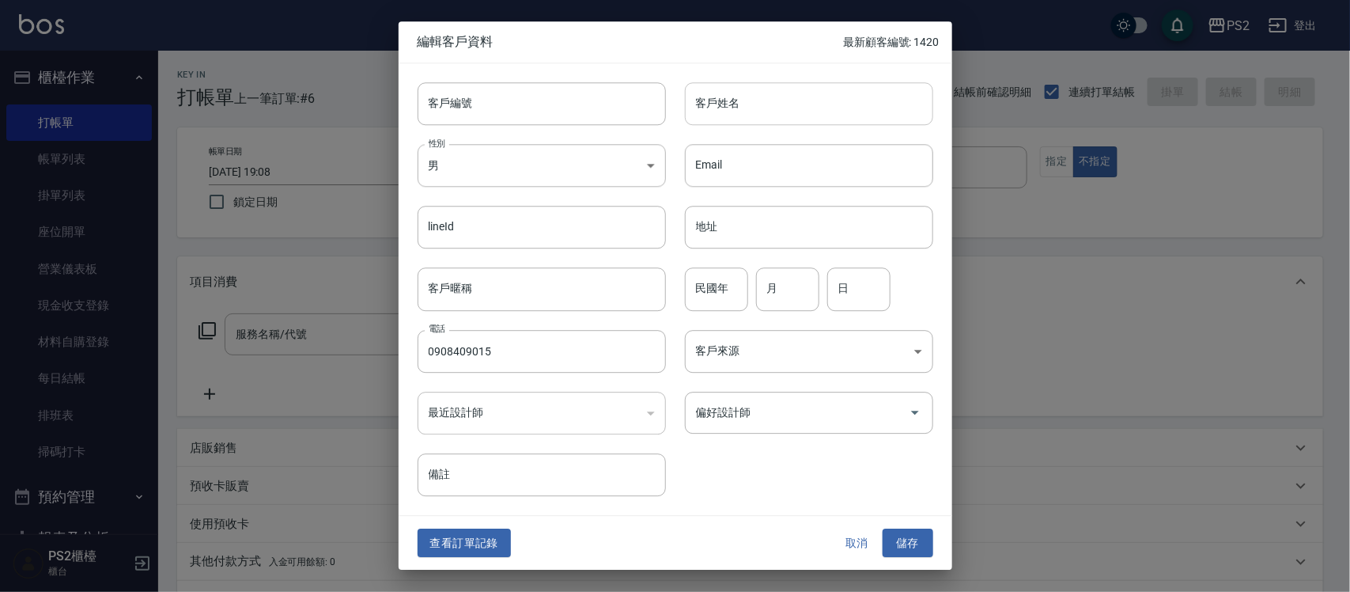
click at [851, 103] on input "客戶姓名" at bounding box center [809, 103] width 248 height 43
type input "賴"
type input "ㄤ"
type input "賴佩芸"
